Goal: Information Seeking & Learning: Learn about a topic

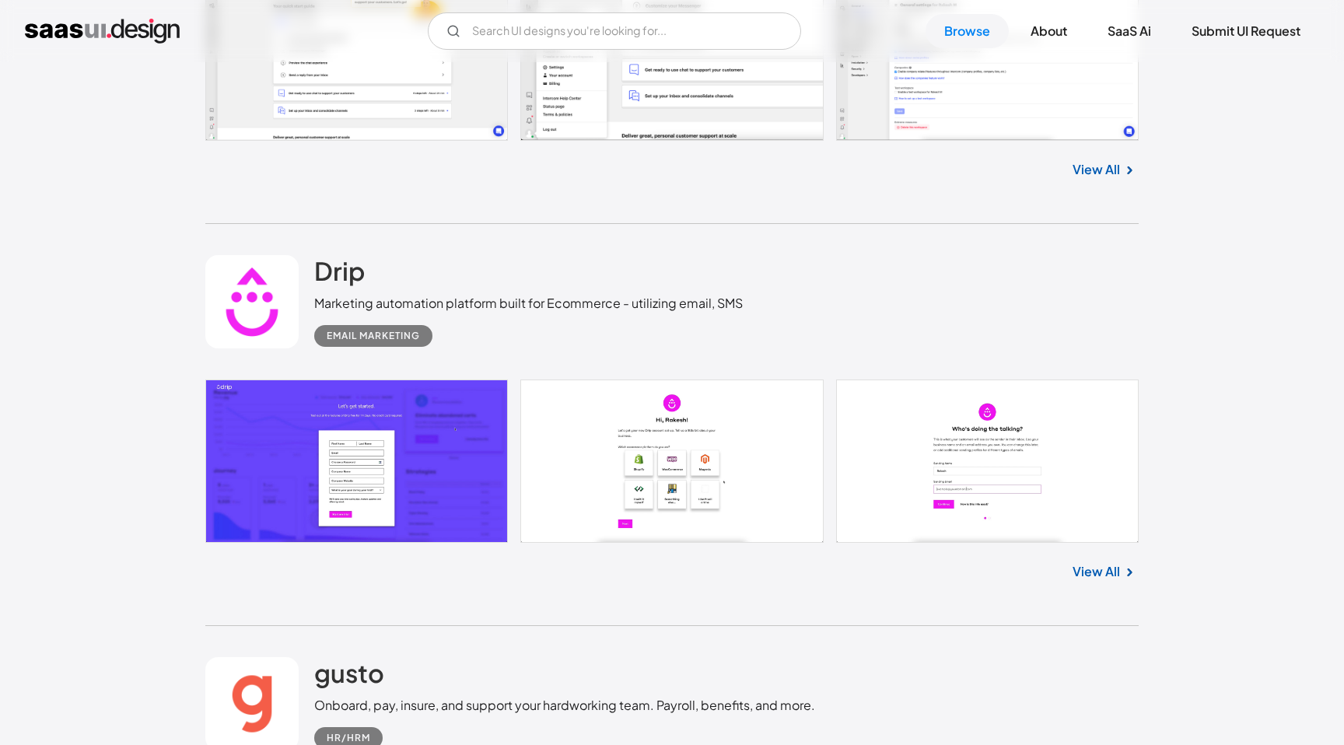
scroll to position [4957, 0]
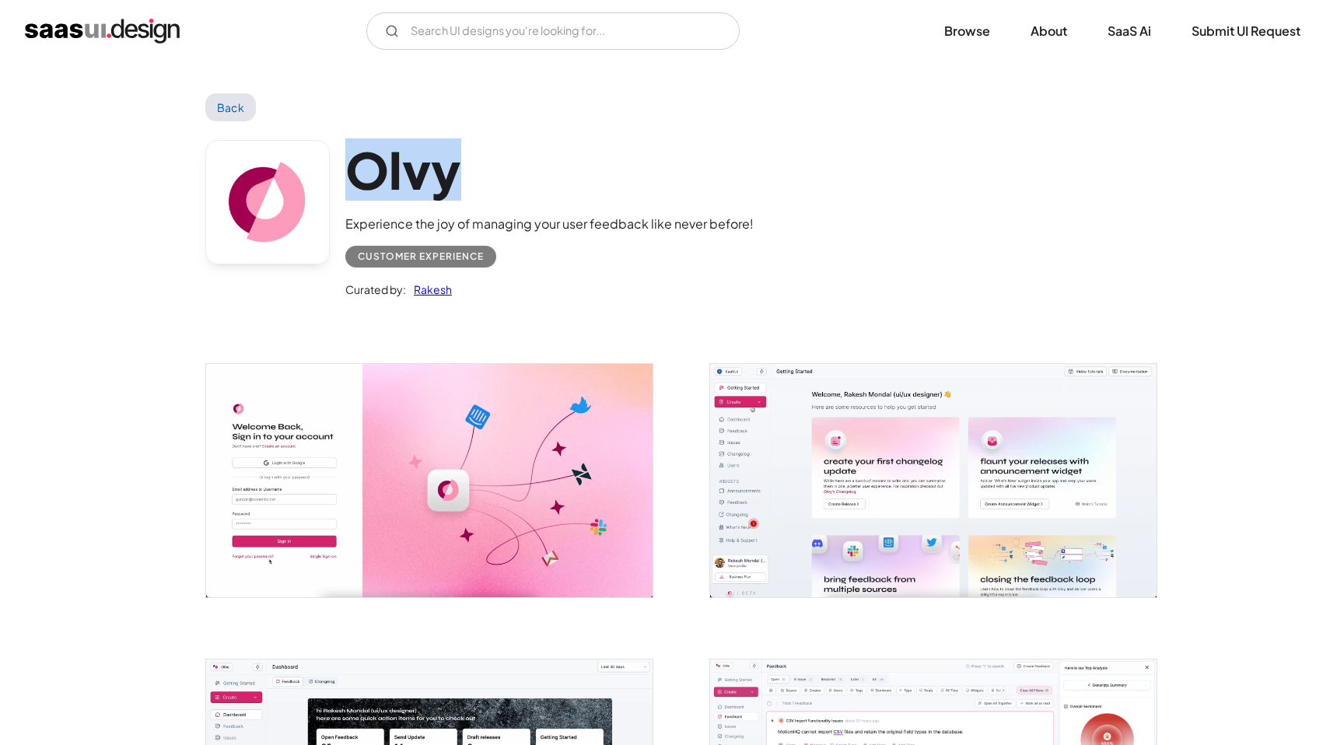
drag, startPoint x: 463, startPoint y: 177, endPoint x: 356, endPoint y: 174, distance: 106.6
click at [356, 174] on h1 "Olvy" at bounding box center [549, 170] width 408 height 60
copy h1 "Olvy"
click at [861, 198] on div "Olvy Experience the joy of managing your user feedback like never before! Custo…" at bounding box center [672, 222] width 934 height 203
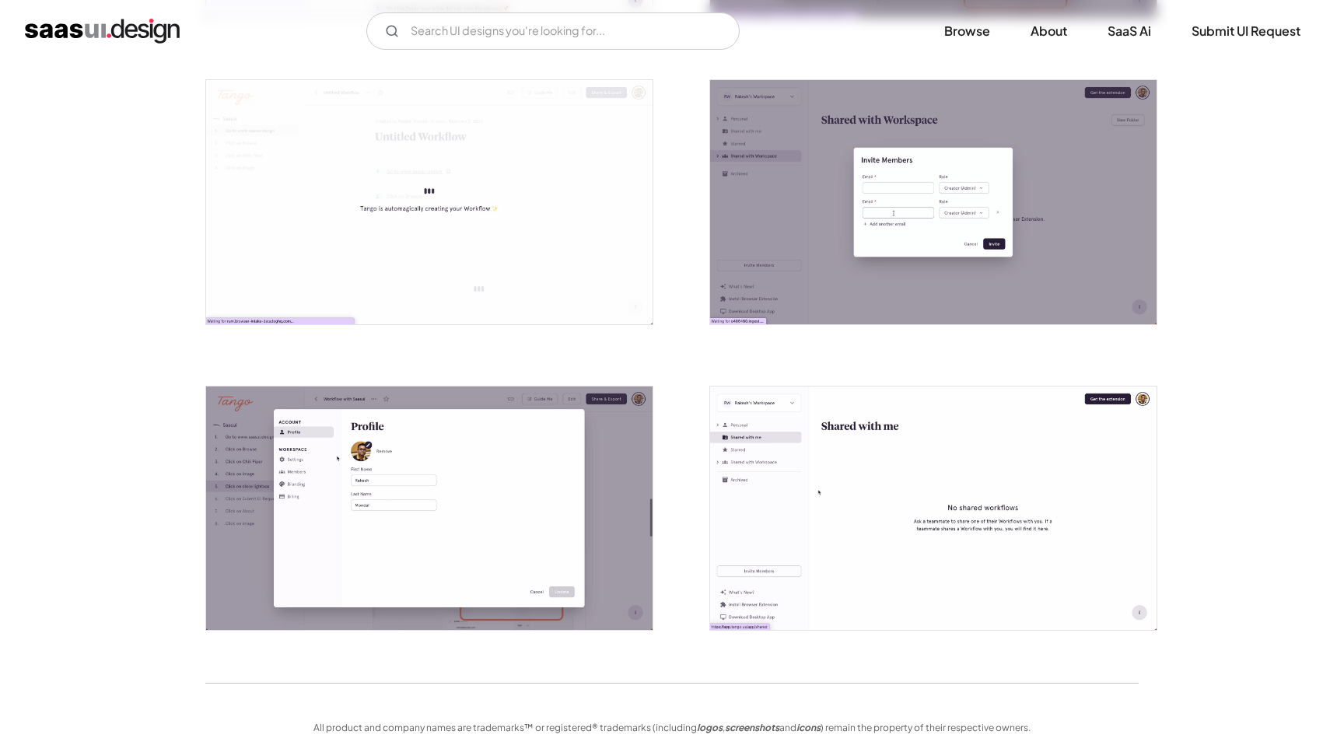
scroll to position [3048, 0]
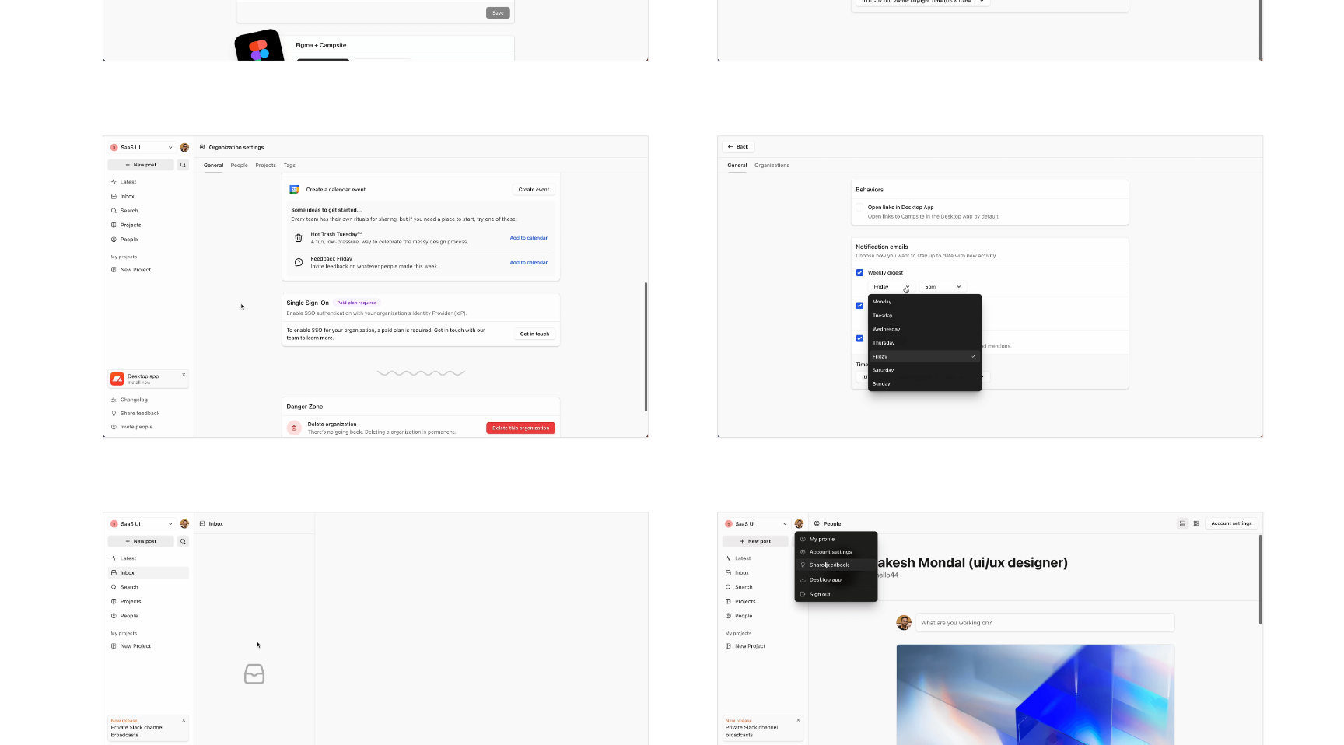
scroll to position [3075, 0]
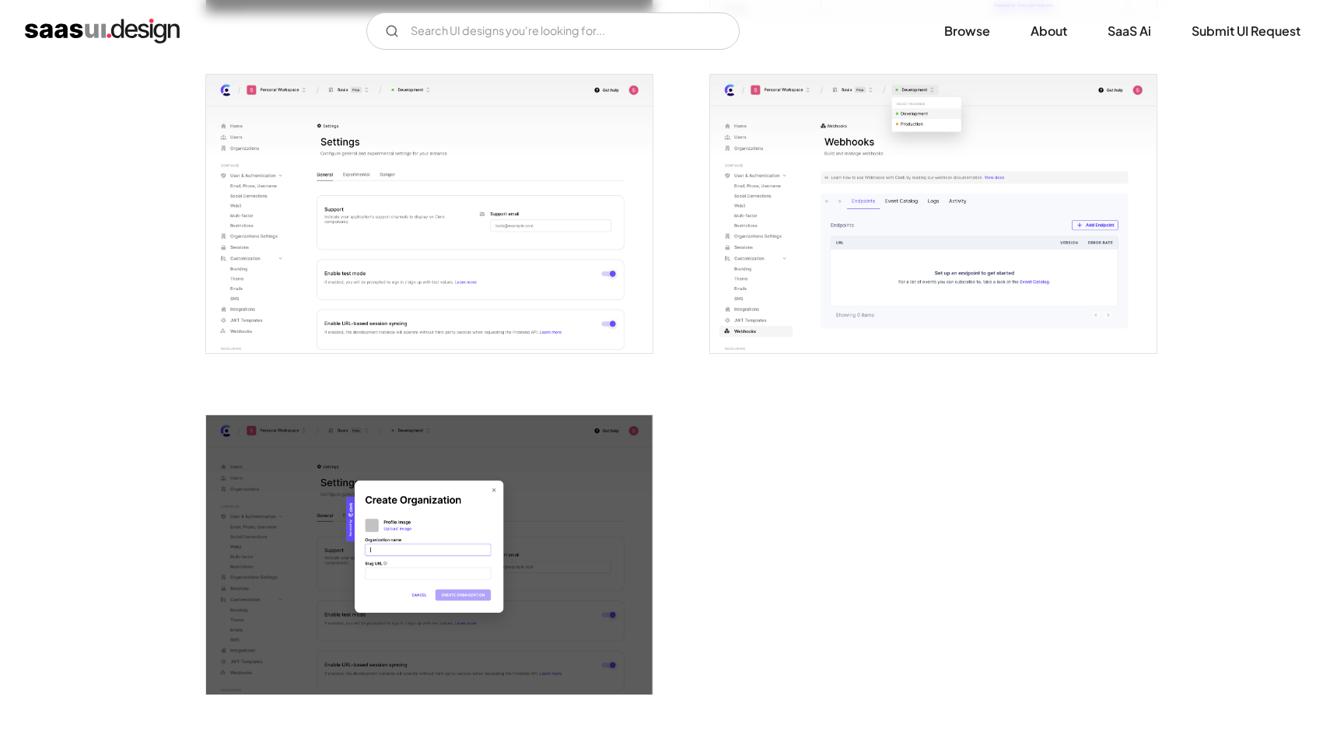
scroll to position [3773, 0]
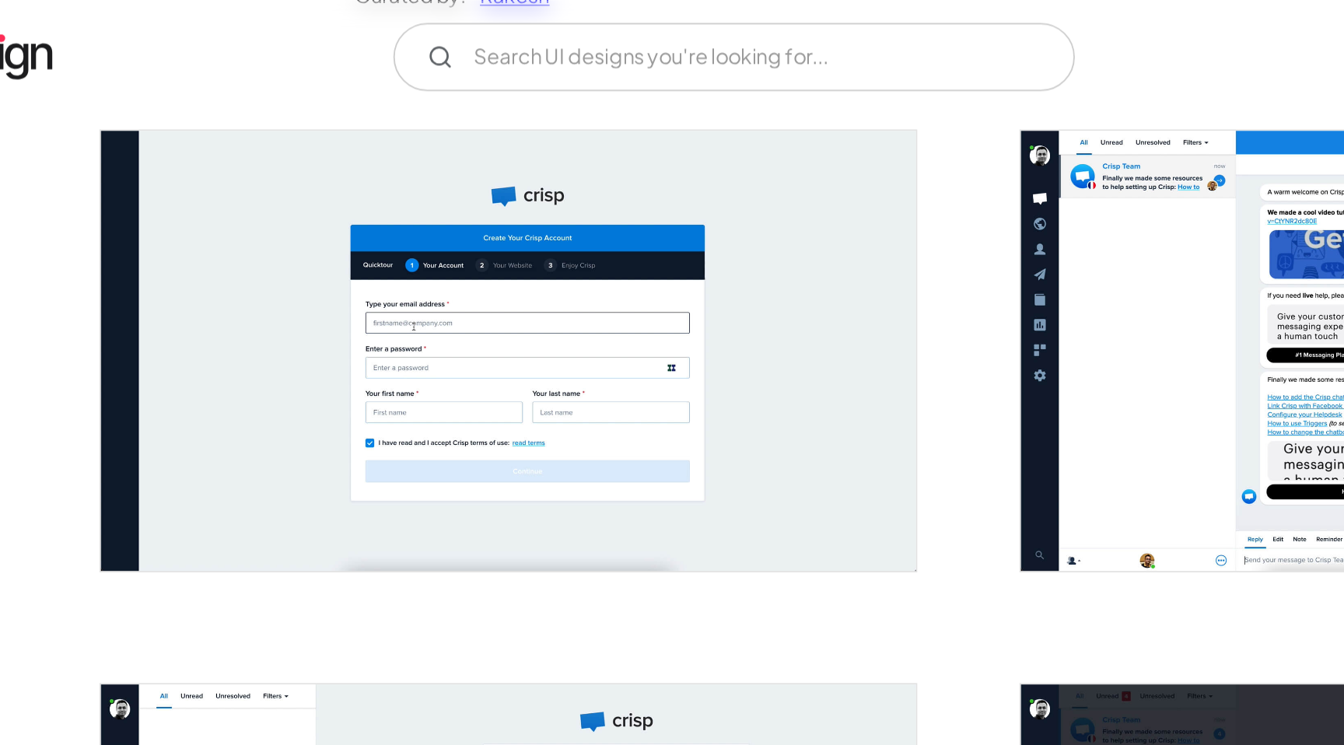
scroll to position [223, 0]
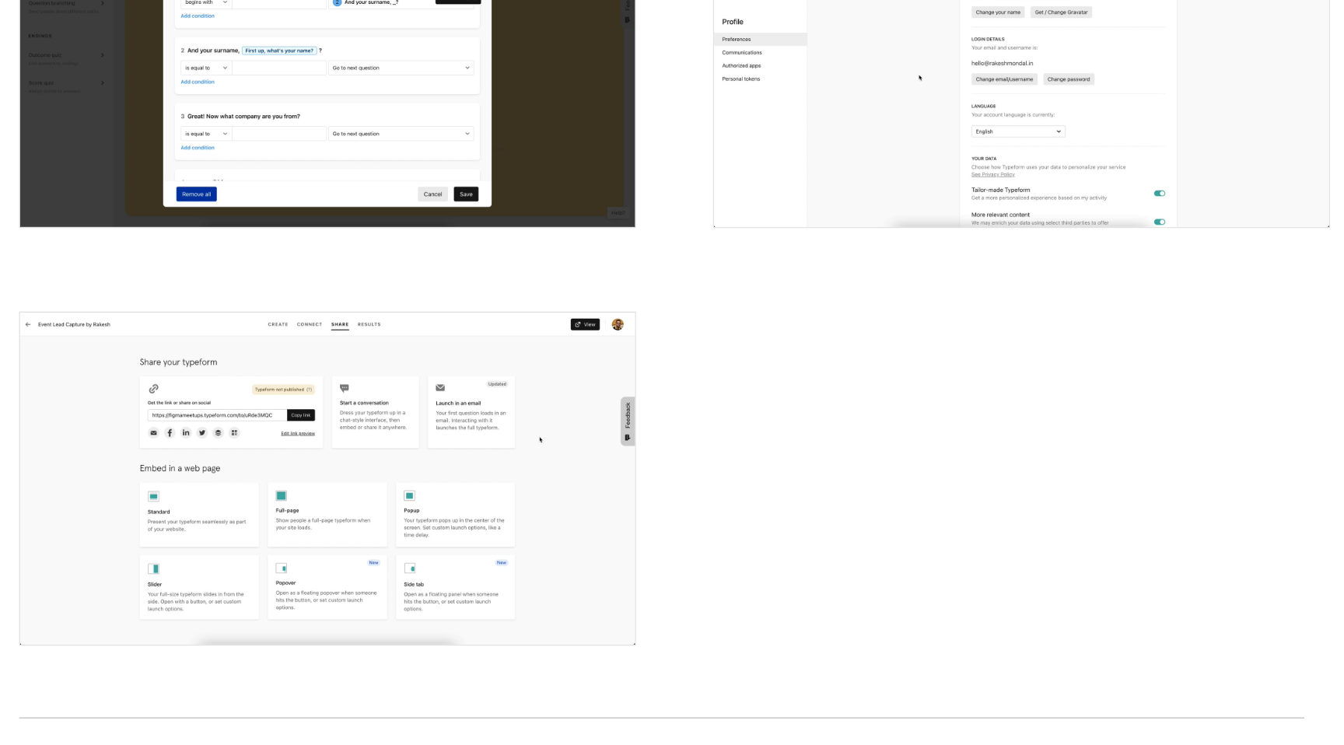
scroll to position [3580, 0]
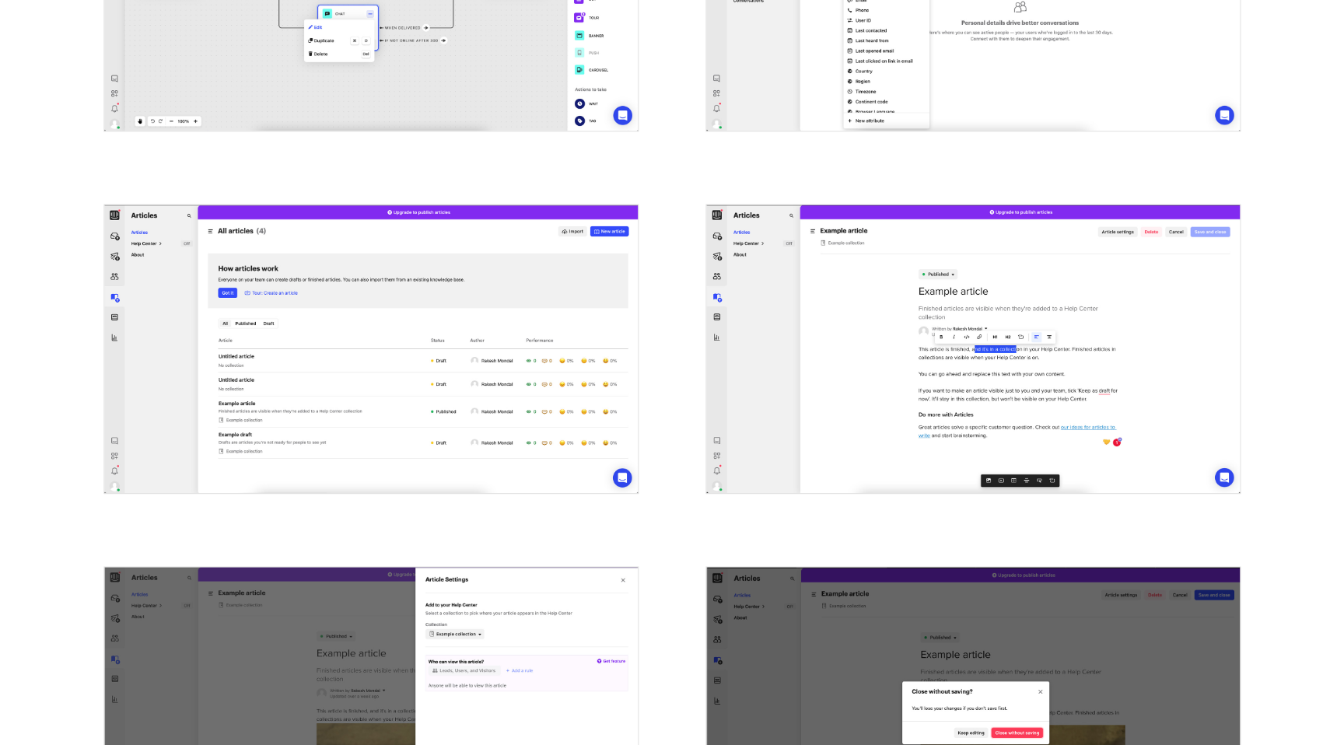
scroll to position [1593, 0]
